Goal: Information Seeking & Learning: Learn about a topic

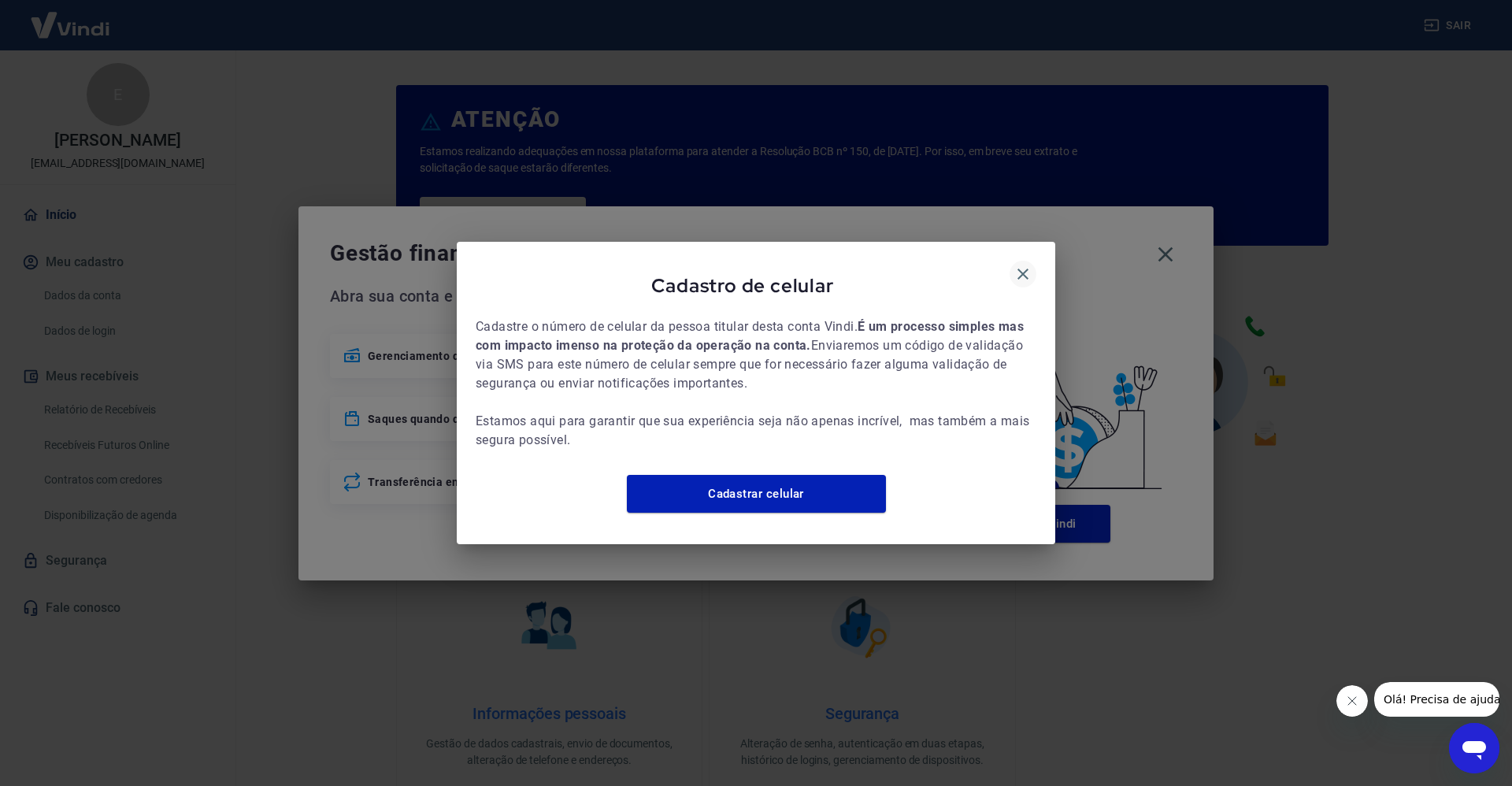
click at [1033, 263] on button "button" at bounding box center [1022, 273] width 26 height 26
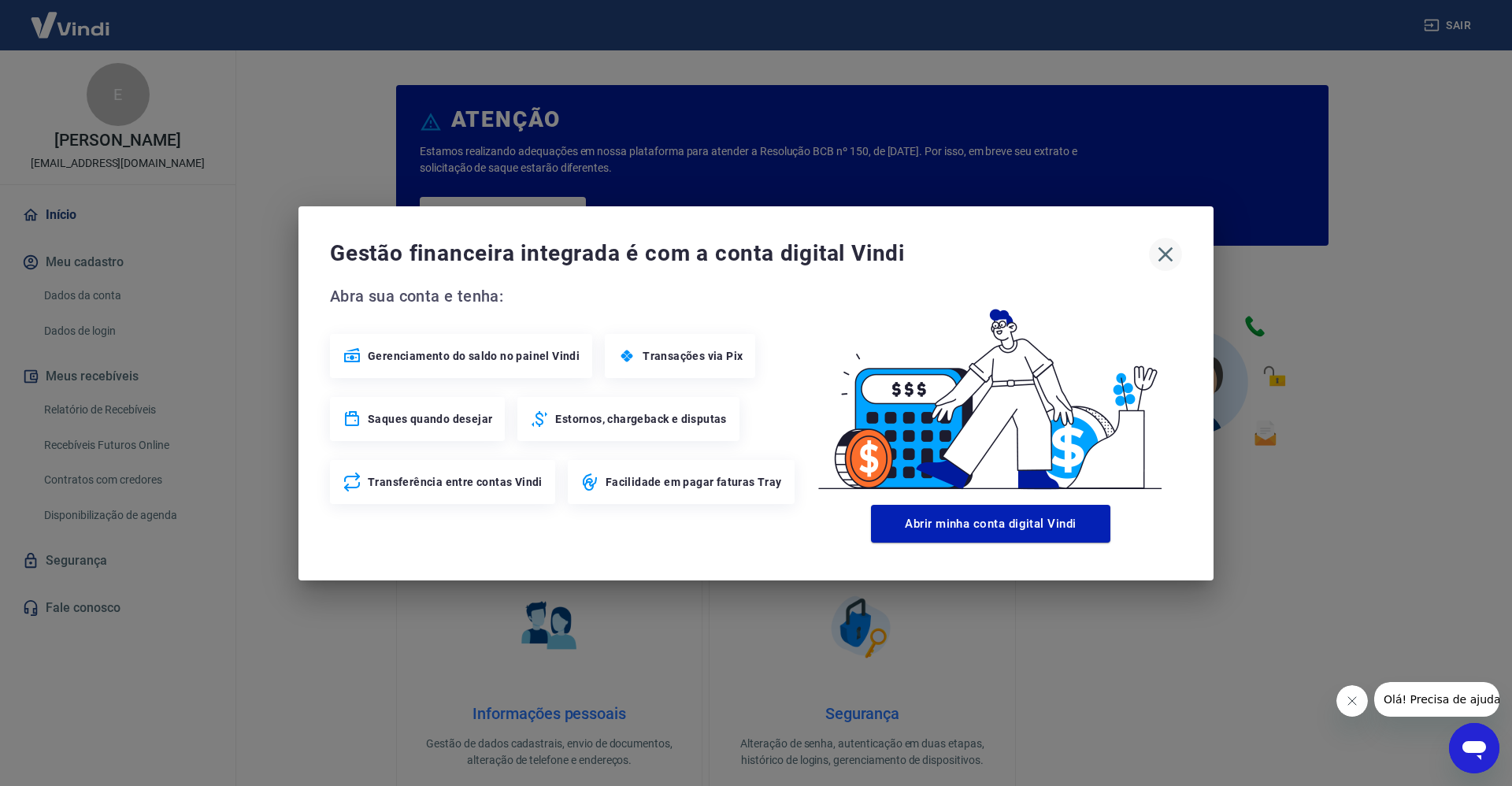
click at [1182, 259] on button "button" at bounding box center [1166, 255] width 33 height 33
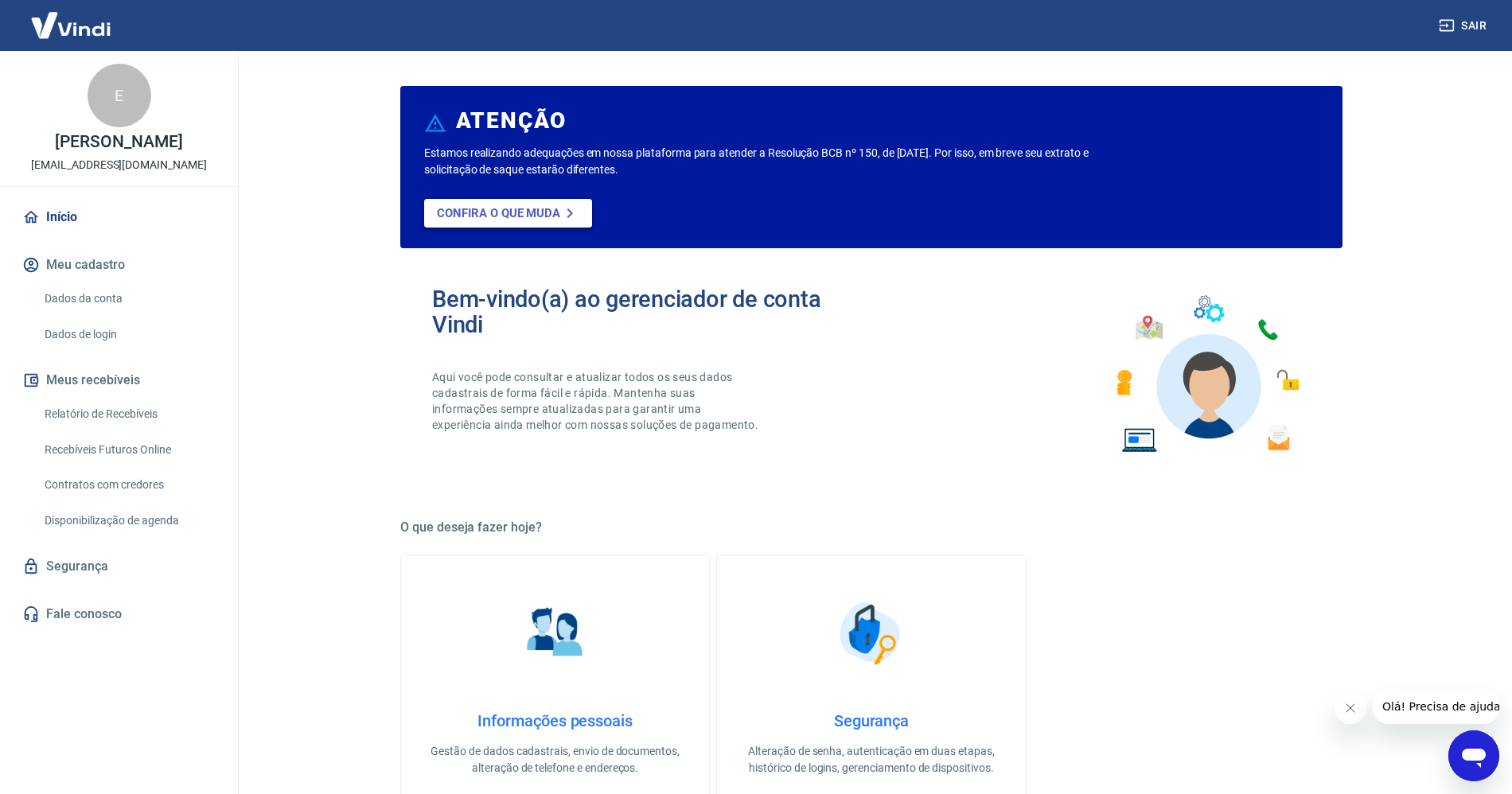
click at [501, 201] on link "Confira o que muda" at bounding box center [508, 213] width 168 height 29
click at [352, 655] on main "ATENÇÃO Estamos realizando adequações em nossa plataforma para atender a Resolu…" at bounding box center [871, 422] width 1281 height 744
click at [351, 649] on main "ATENÇÃO Estamos realizando adequações em nossa plataforma para atender a Resolu…" at bounding box center [871, 422] width 1281 height 744
click at [1125, 310] on img at bounding box center [1206, 374] width 209 height 176
